Goal: Check status: Check status

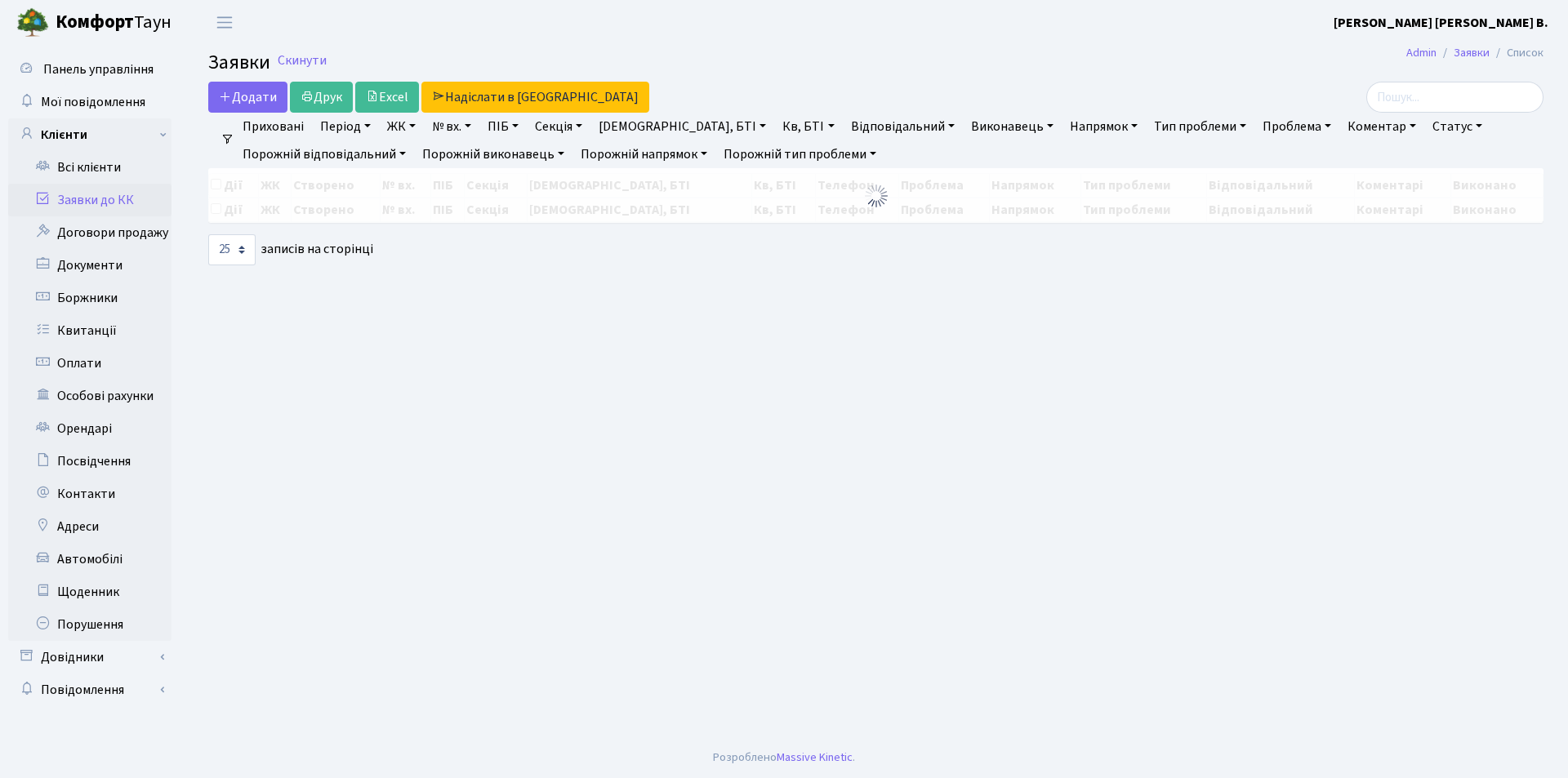
select select "25"
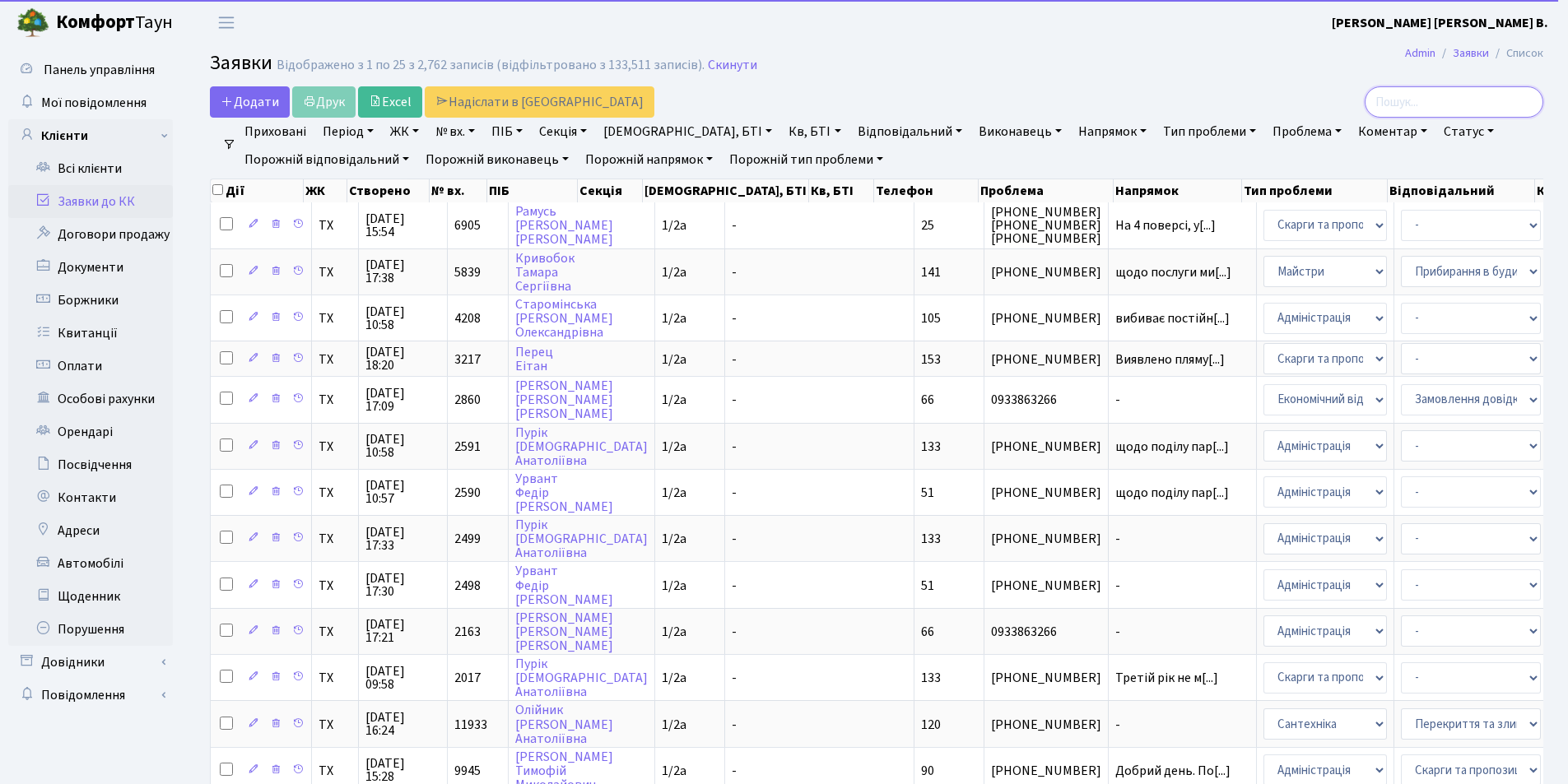
click at [1435, 101] on input "search" at bounding box center [1454, 102] width 178 height 31
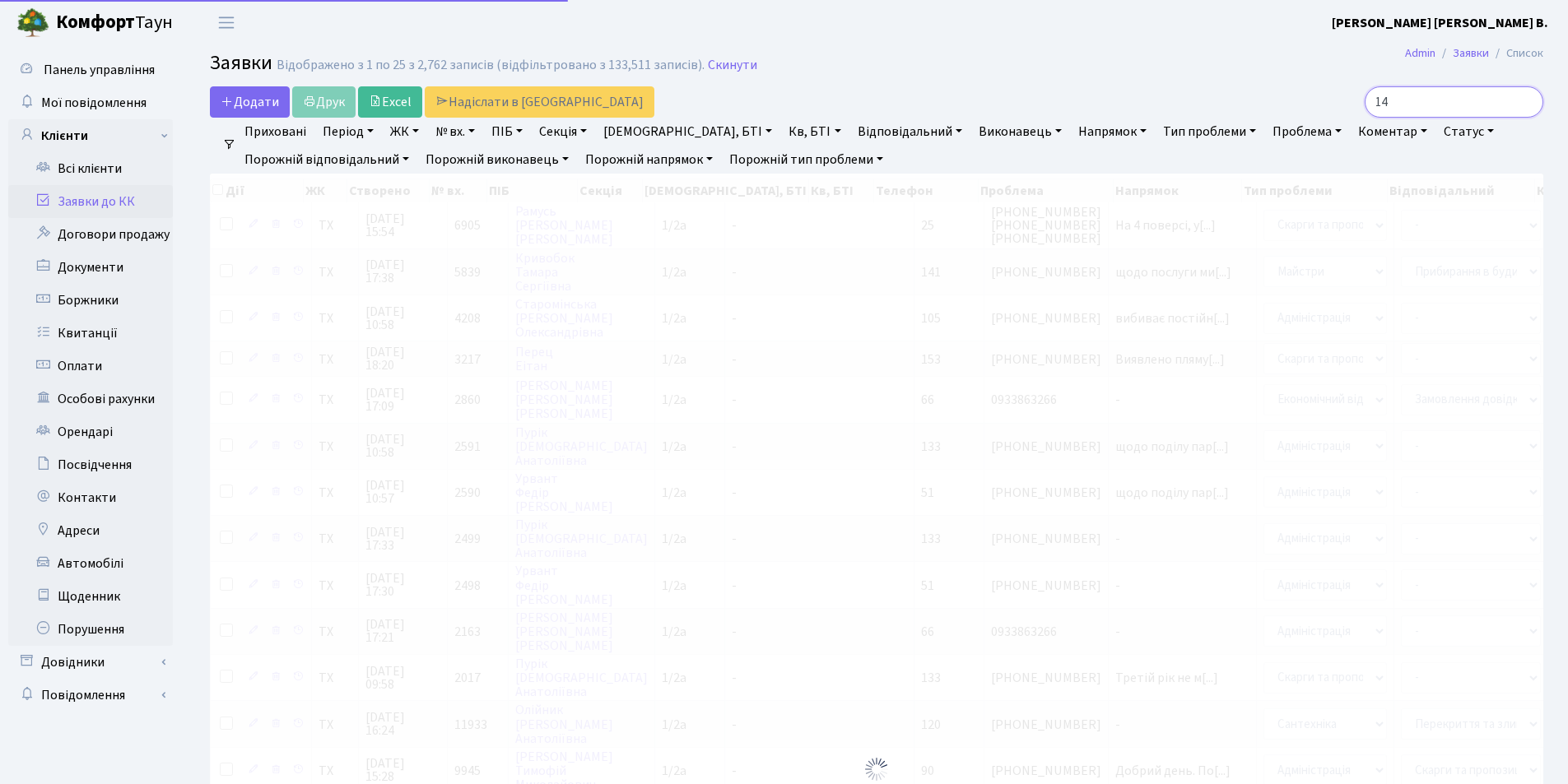
type input "143"
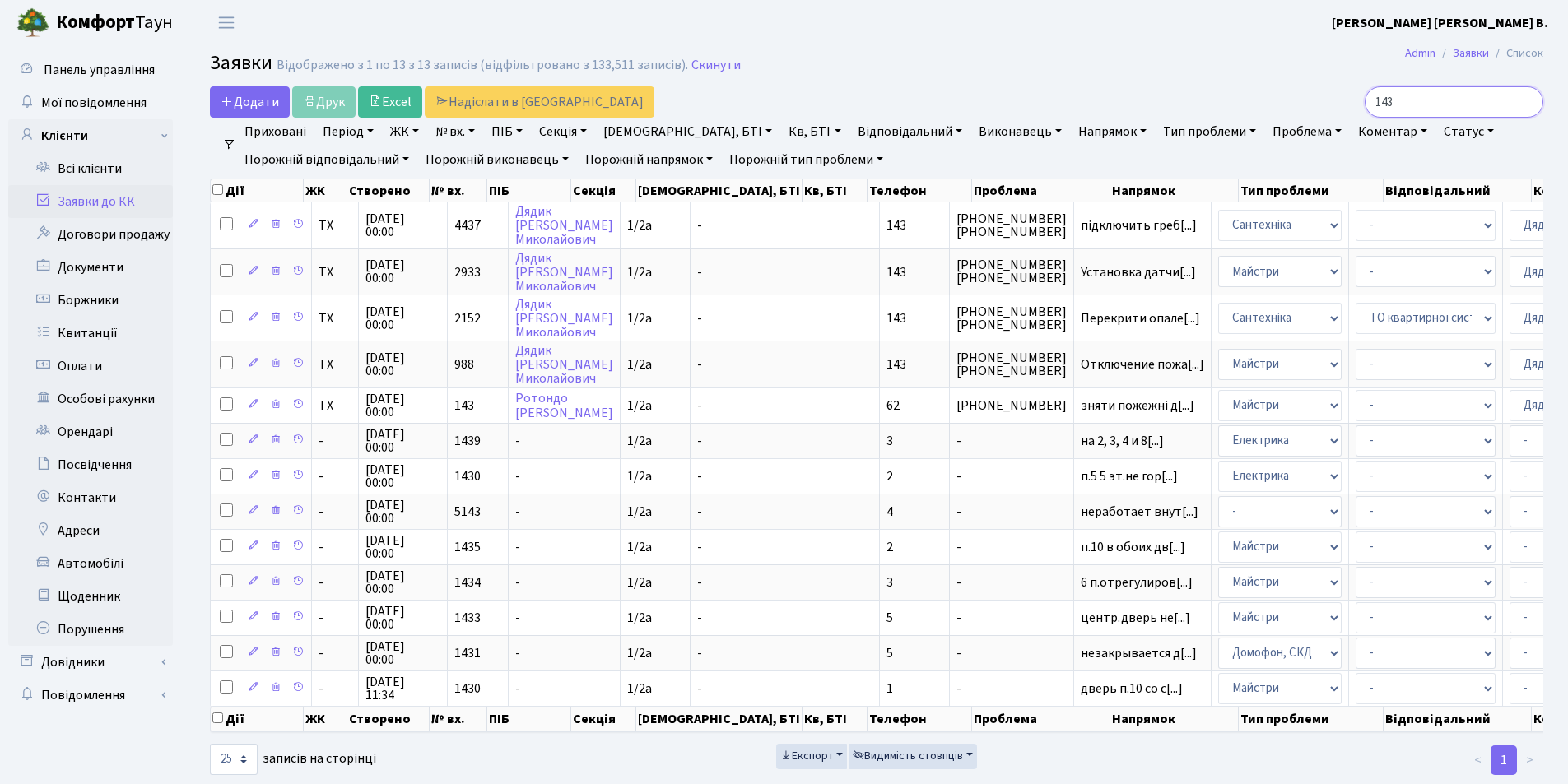
click at [1525, 100] on input "143" at bounding box center [1454, 102] width 178 height 31
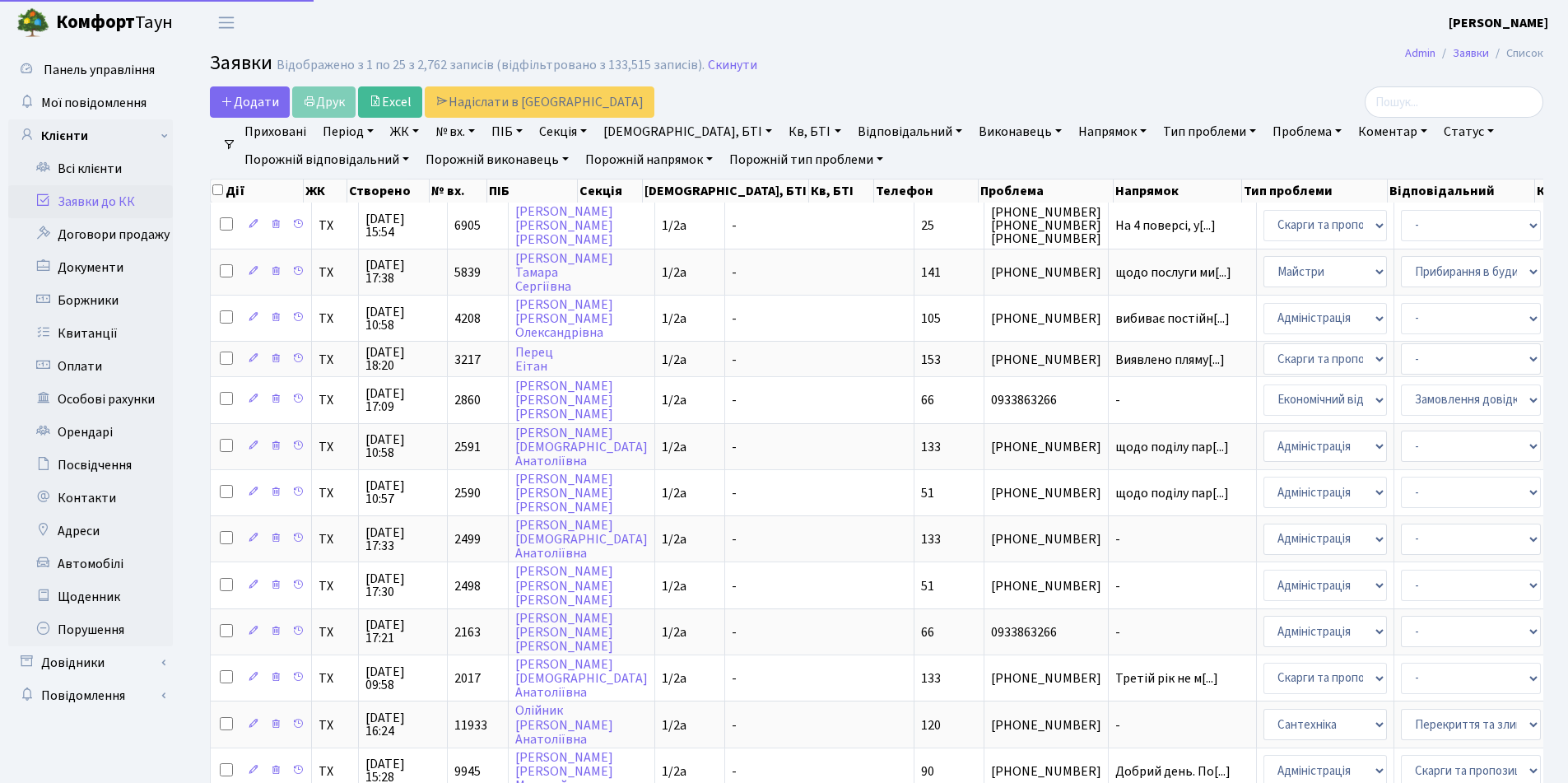
select select "25"
